Goal: Check status: Check status

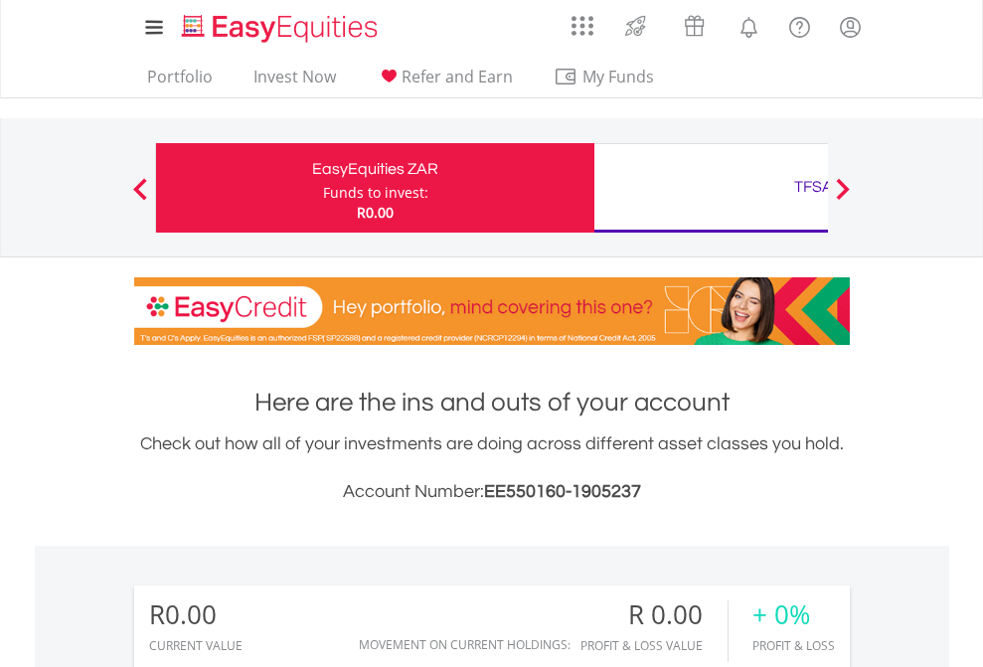
scroll to position [191, 312]
click at [323, 188] on div "Funds to invest:" at bounding box center [375, 193] width 105 height 20
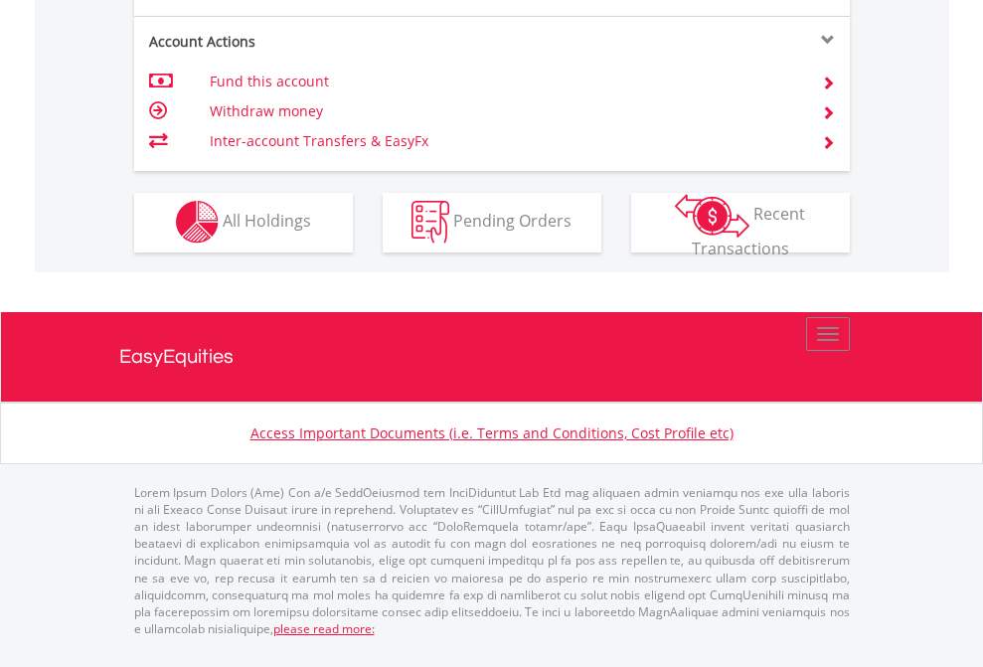
scroll to position [1859, 0]
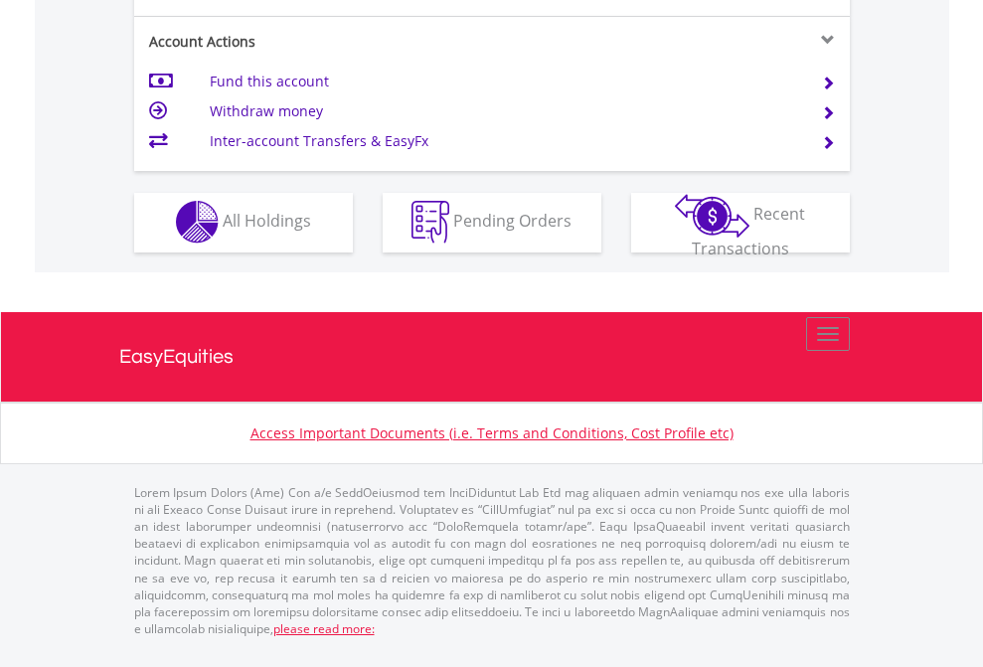
scroll to position [1859, 0]
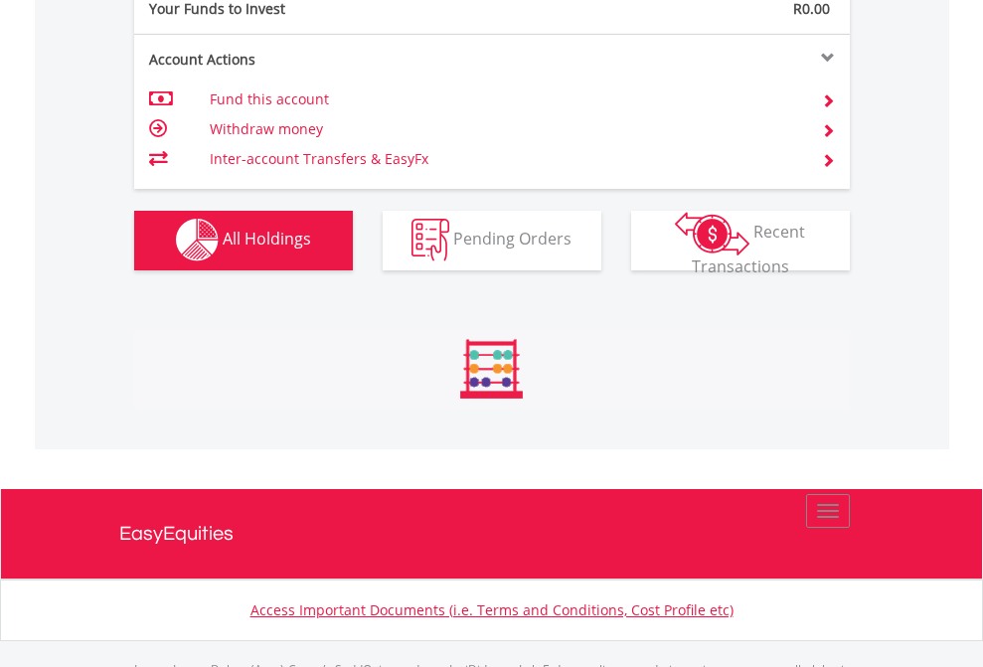
scroll to position [1968, 0]
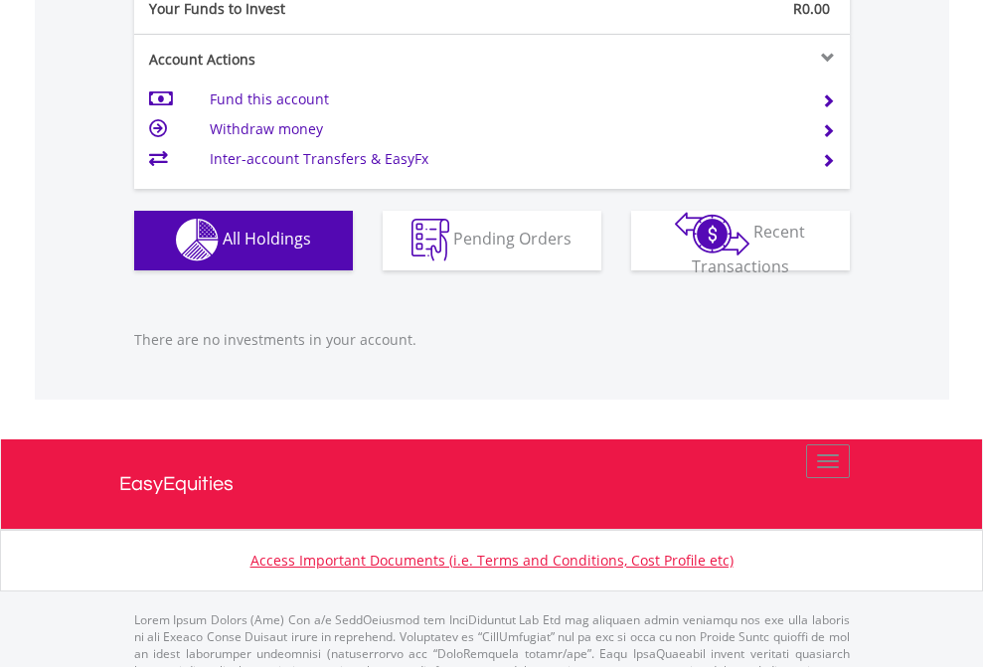
scroll to position [1968, 0]
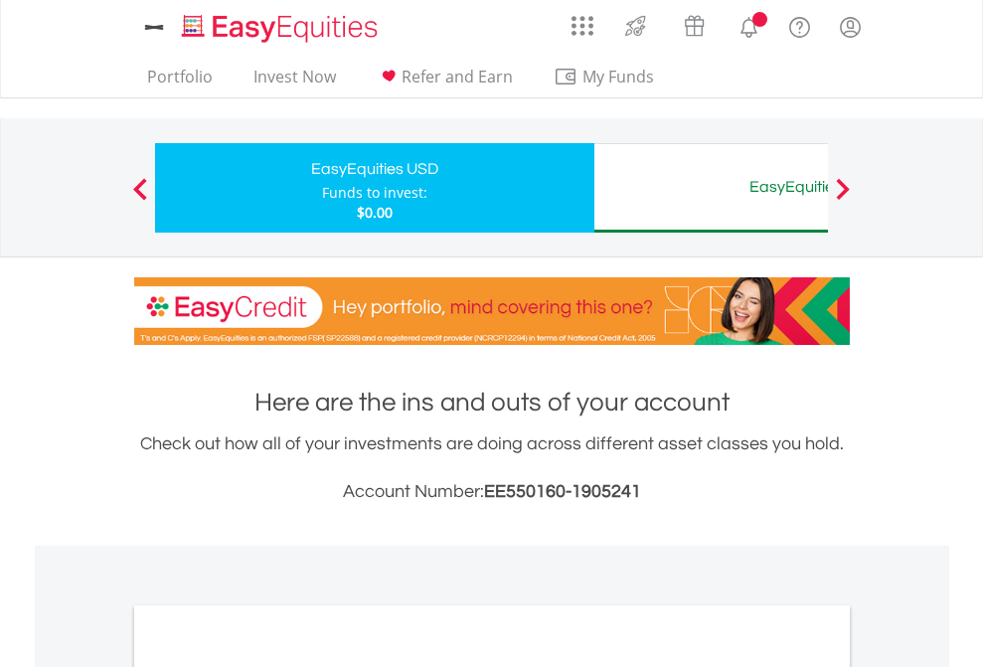
scroll to position [1195, 0]
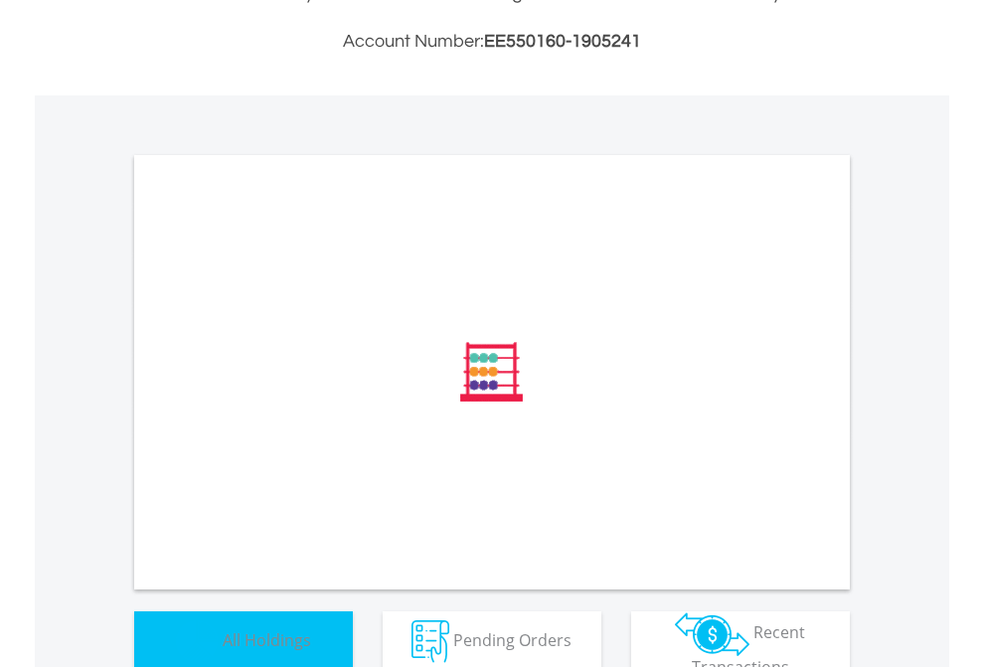
click at [223, 637] on span "All Holdings" at bounding box center [267, 639] width 88 height 22
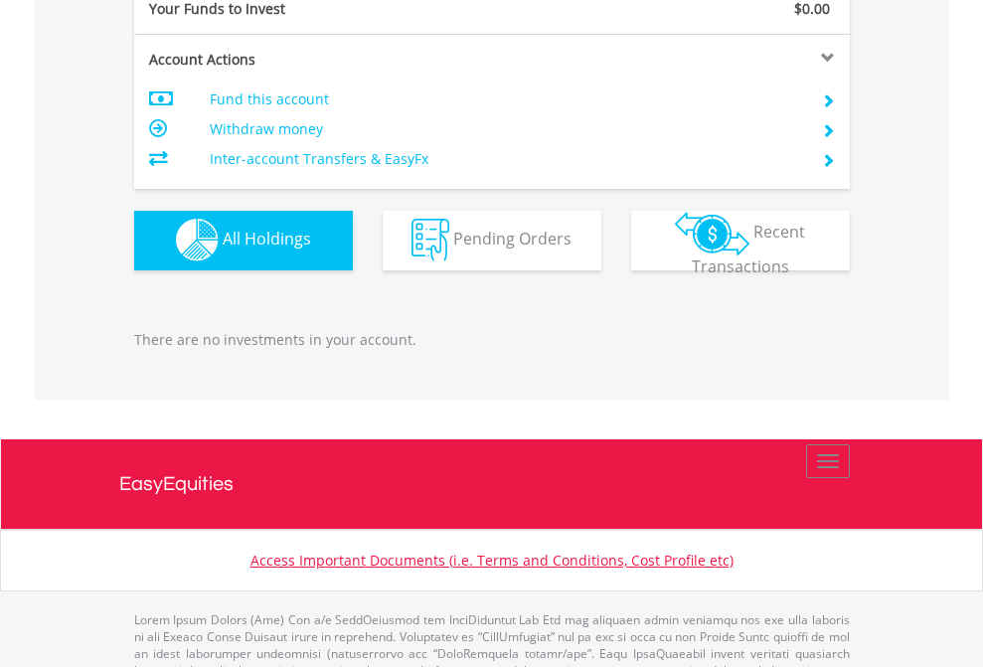
scroll to position [1968, 0]
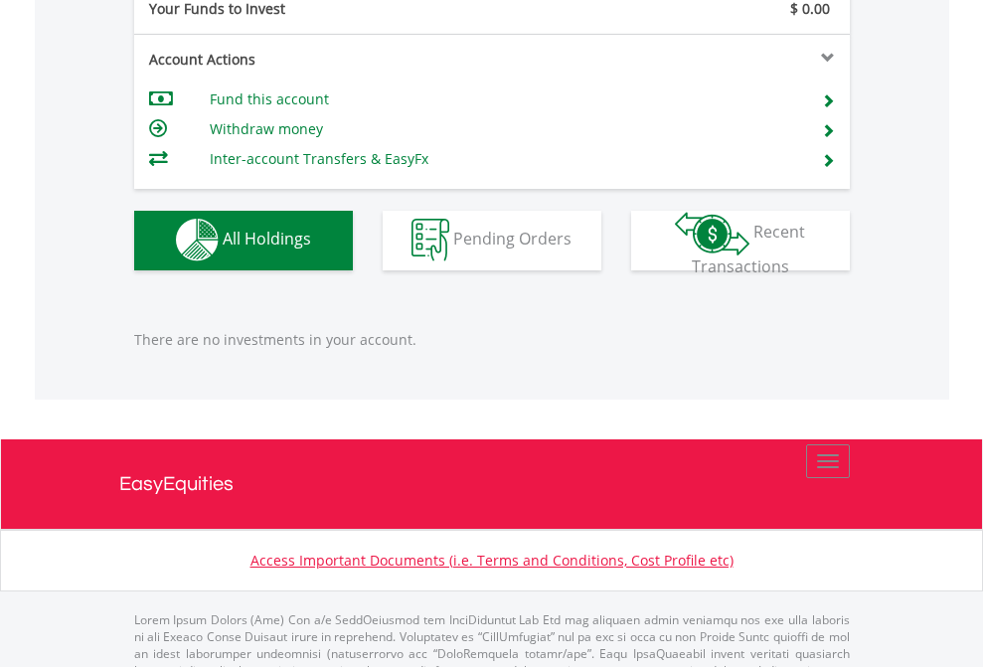
scroll to position [1968, 0]
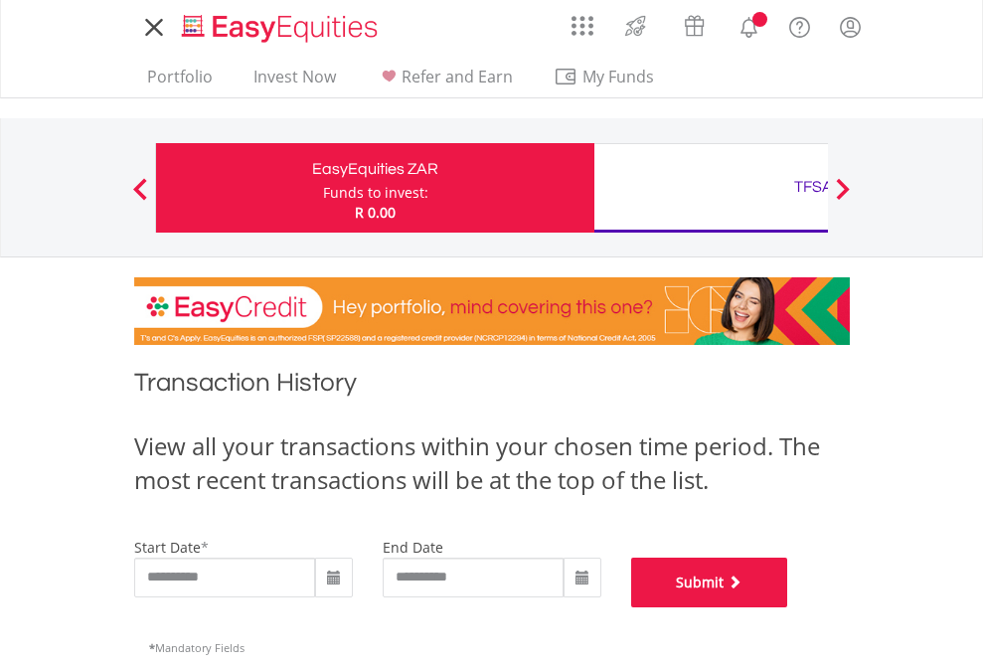
click at [788, 607] on button "Submit" at bounding box center [709, 583] width 157 height 50
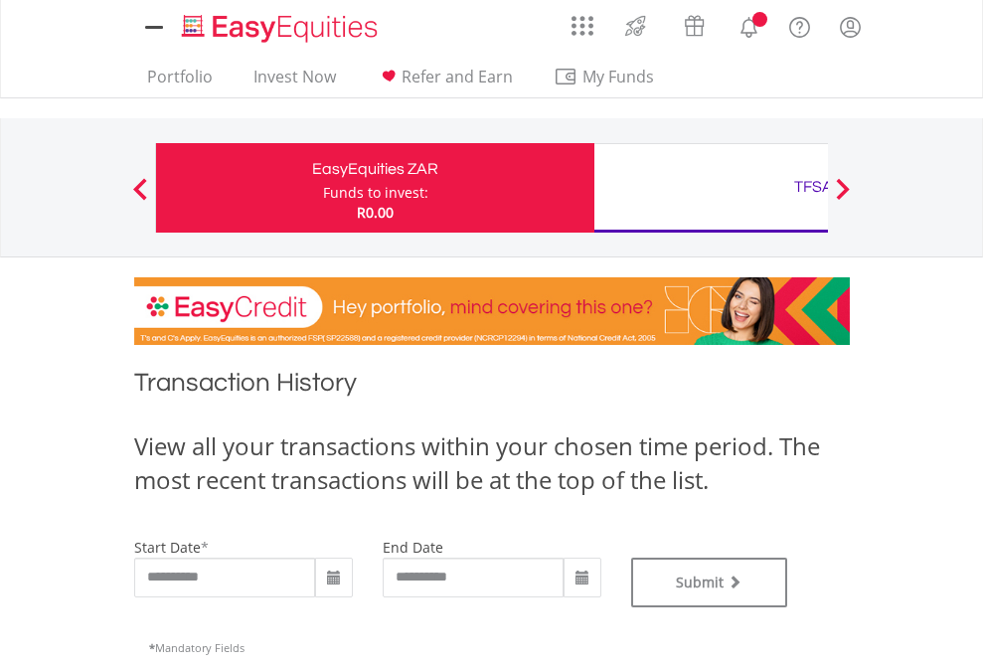
click at [711, 188] on div "TFSA" at bounding box center [813, 187] width 414 height 28
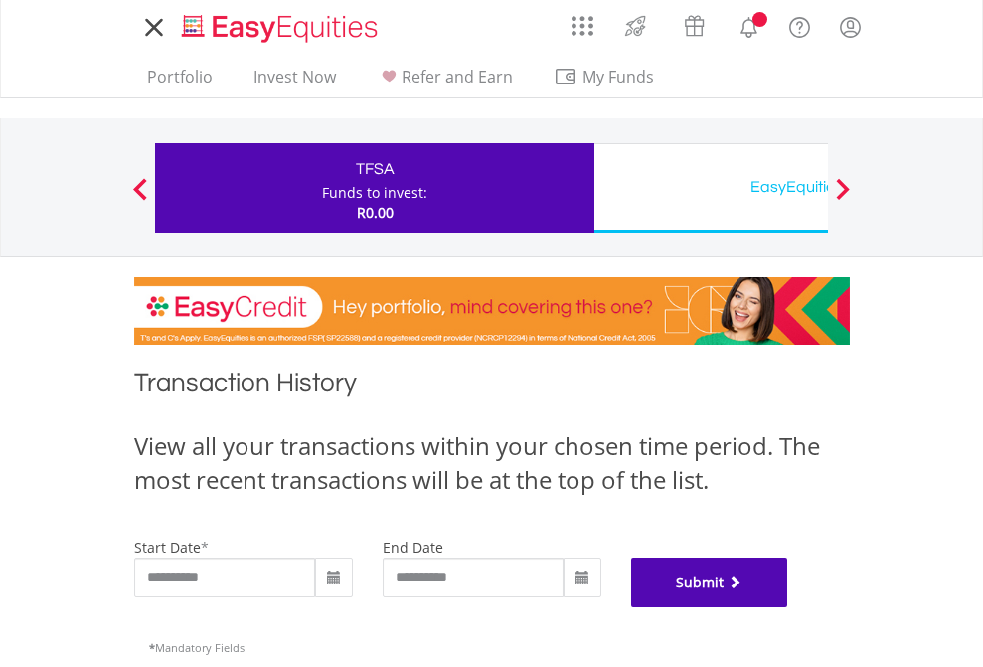
click at [788, 607] on button "Submit" at bounding box center [709, 583] width 157 height 50
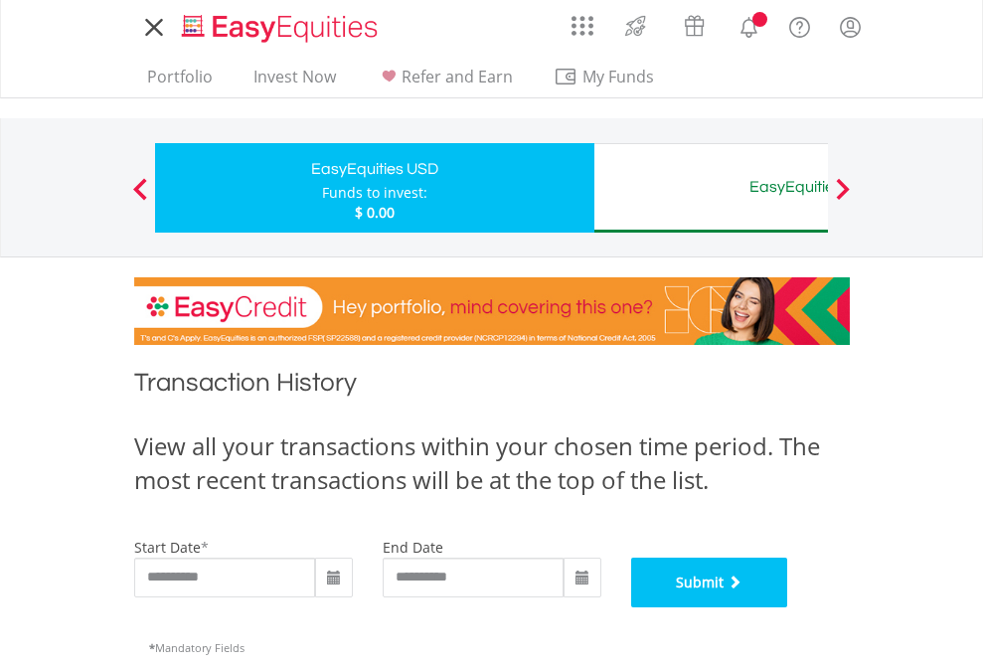
click at [788, 607] on button "Submit" at bounding box center [709, 583] width 157 height 50
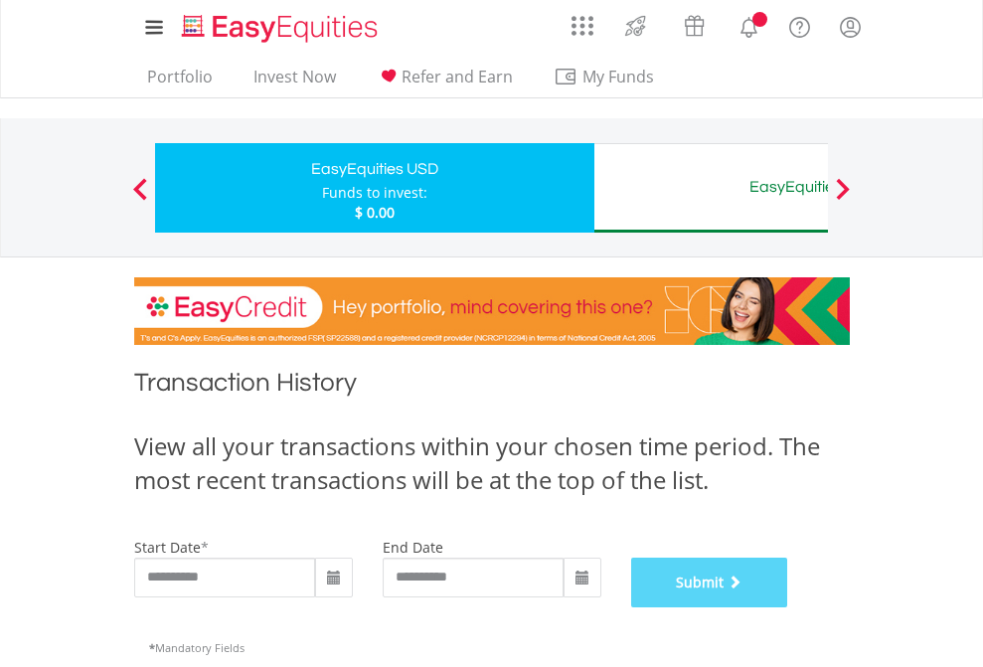
scroll to position [806, 0]
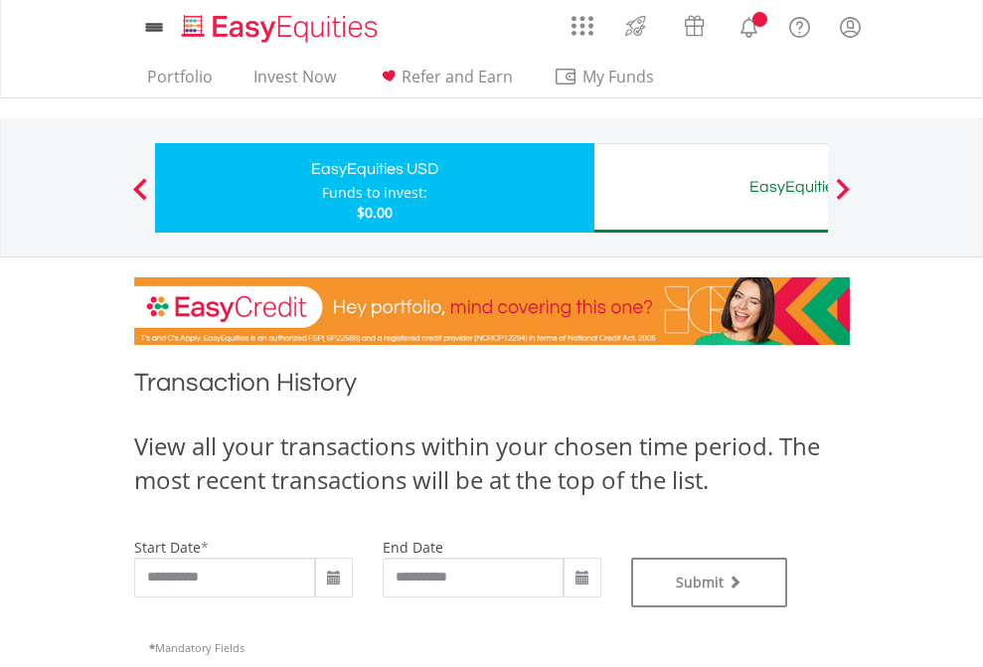
click at [711, 188] on div "EasyEquities AUD" at bounding box center [813, 187] width 414 height 28
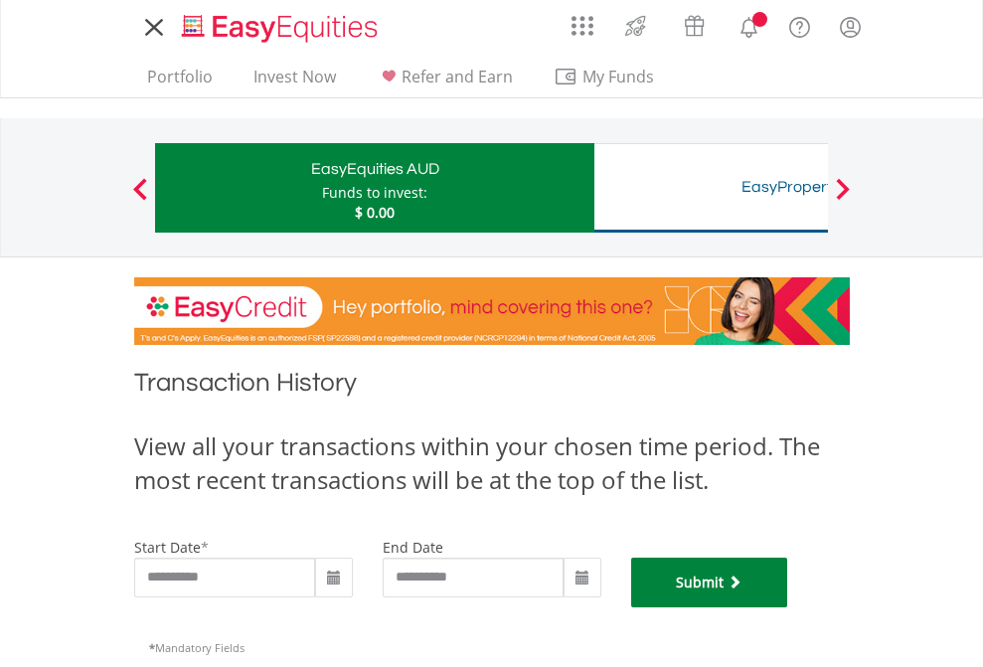
click at [788, 607] on button "Submit" at bounding box center [709, 583] width 157 height 50
